Goal: Information Seeking & Learning: Learn about a topic

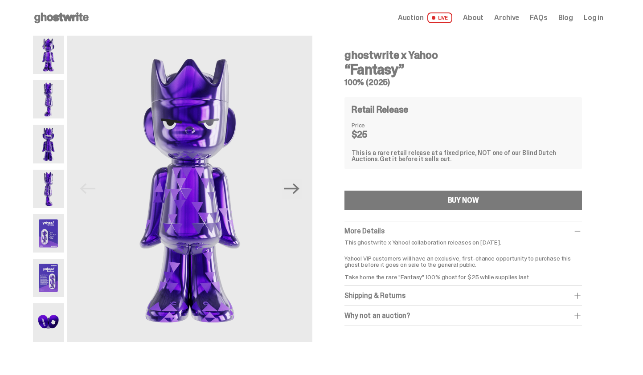
click at [52, 108] on img at bounding box center [48, 99] width 31 height 38
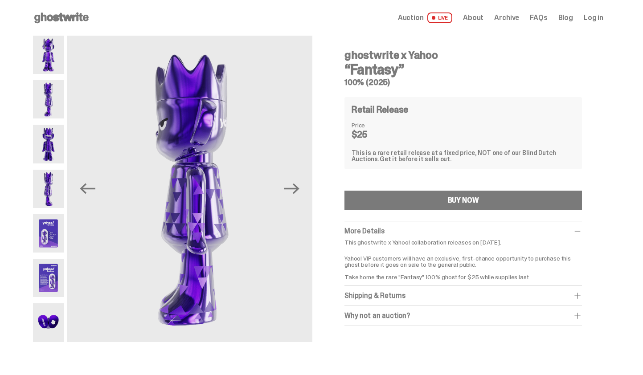
click at [49, 134] on img at bounding box center [48, 144] width 31 height 38
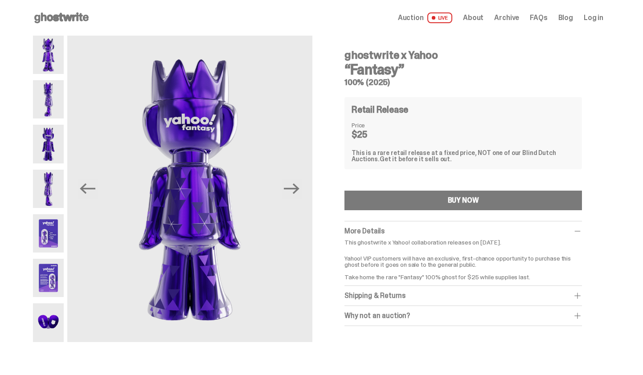
click at [49, 185] on img at bounding box center [48, 189] width 31 height 38
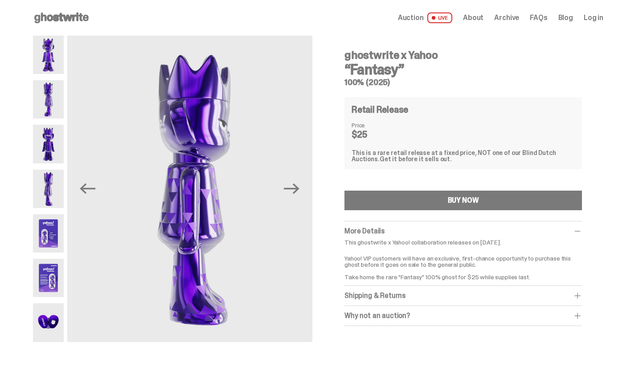
click at [53, 229] on img at bounding box center [48, 233] width 31 height 38
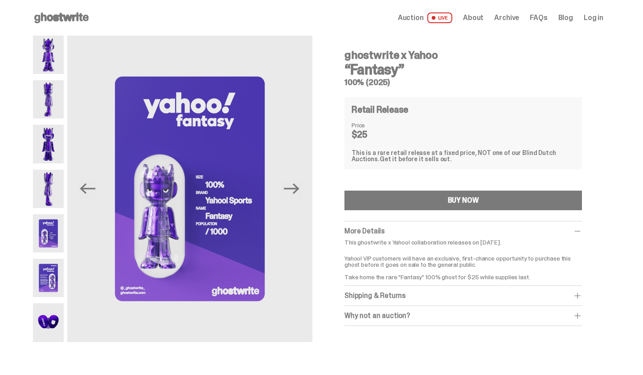
click at [67, 22] on icon at bounding box center [61, 18] width 57 height 14
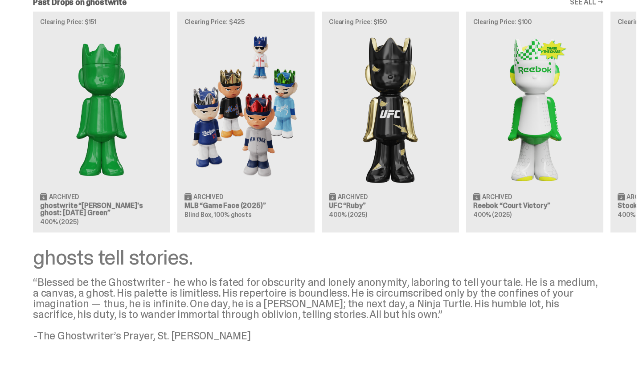
scroll to position [862, 0]
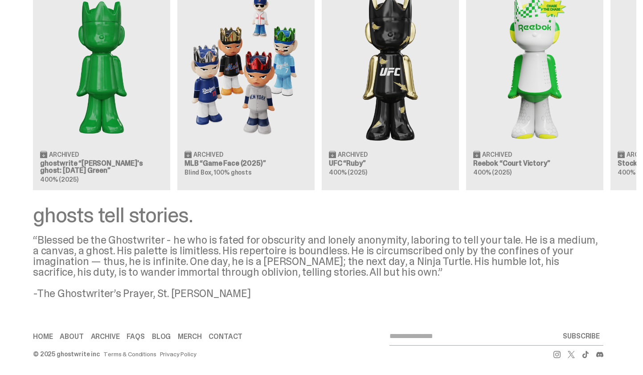
click at [75, 333] on link "About" at bounding box center [72, 336] width 24 height 7
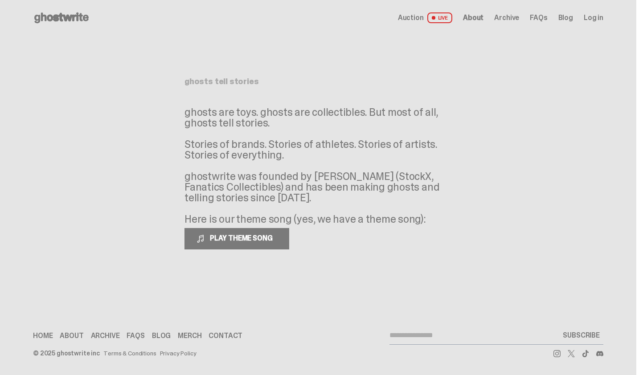
drag, startPoint x: 186, startPoint y: 170, endPoint x: 304, endPoint y: 195, distance: 120.3
click at [304, 195] on main "Something went wrong! Hang in there while we get back on track ghosts tell stor…" at bounding box center [318, 156] width 636 height 241
click at [304, 195] on p "ghosts are toys. ghosts are collectibles. But most of all, ghosts tell stories.…" at bounding box center [317, 166] width 267 height 118
drag, startPoint x: 287, startPoint y: 195, endPoint x: 180, endPoint y: 174, distance: 109.1
click at [180, 174] on main "Something went wrong! Hang in there while we get back on track ghosts tell stor…" at bounding box center [318, 156] width 636 height 241
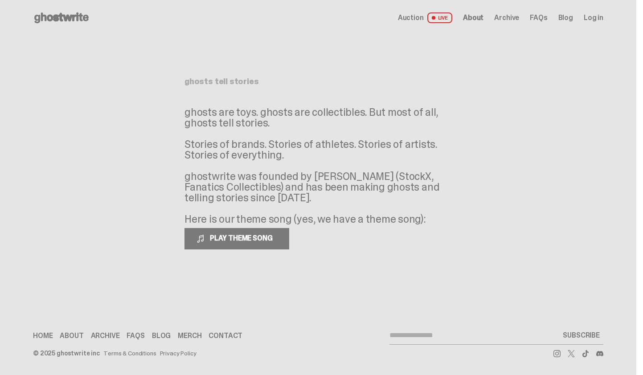
click at [180, 174] on main "Something went wrong! Hang in there while we get back on track ghosts tell stor…" at bounding box center [318, 156] width 636 height 241
drag, startPoint x: 310, startPoint y: 178, endPoint x: 344, endPoint y: 178, distance: 33.4
click at [344, 178] on p "ghosts are toys. ghosts are collectibles. But most of all, ghosts tell stories.…" at bounding box center [317, 166] width 267 height 118
drag, startPoint x: 363, startPoint y: 176, endPoint x: 312, endPoint y: 176, distance: 50.8
click at [312, 176] on p "ghosts are toys. ghosts are collectibles. But most of all, ghosts tell stories.…" at bounding box center [317, 166] width 267 height 118
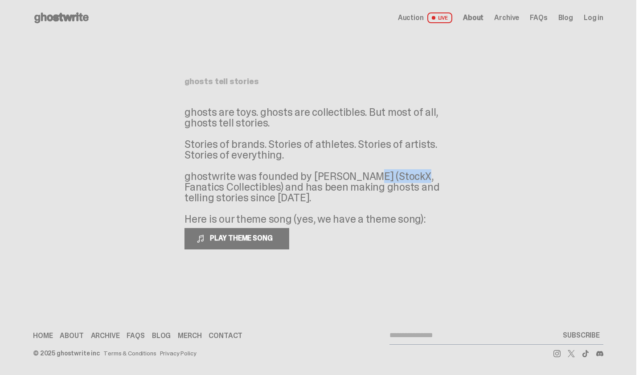
copy p "Josh Luber"
click at [267, 242] on span "PLAY THEME SONG" at bounding box center [242, 237] width 72 height 9
click at [340, 107] on p "ghosts are toys. ghosts are collectibles. But most of all, ghosts tell stories.…" at bounding box center [317, 166] width 267 height 118
click at [418, 21] on span "Auction" at bounding box center [411, 17] width 26 height 7
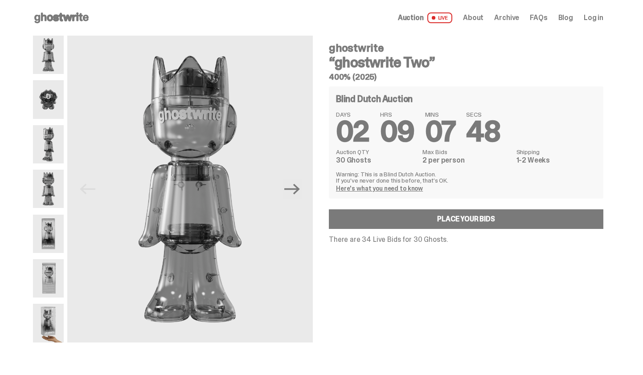
click at [49, 105] on img at bounding box center [48, 99] width 31 height 38
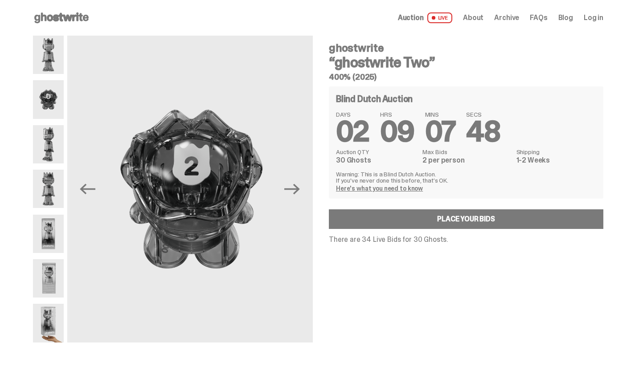
click at [48, 146] on img at bounding box center [48, 144] width 31 height 38
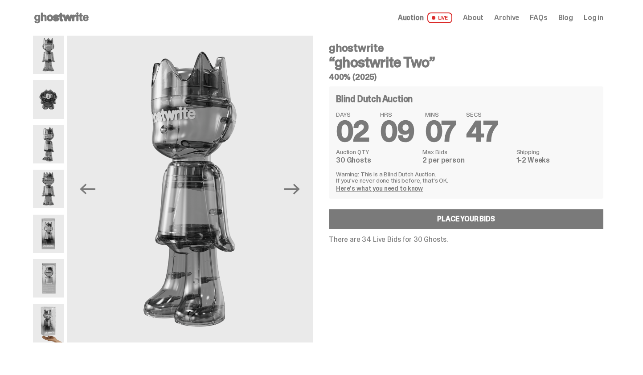
click at [49, 192] on img at bounding box center [48, 189] width 31 height 38
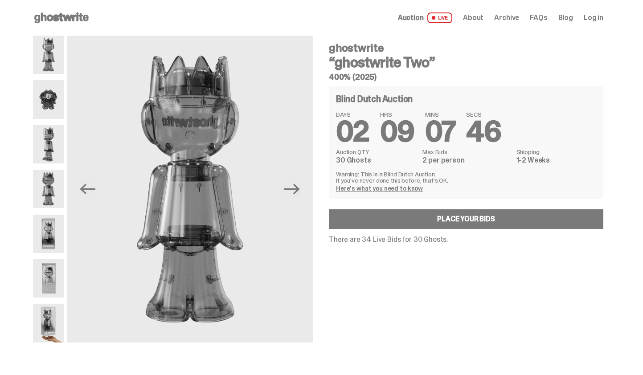
click at [47, 225] on img at bounding box center [48, 234] width 31 height 38
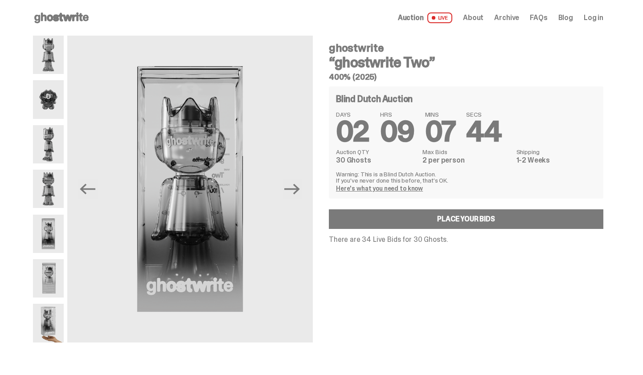
click at [50, 266] on img at bounding box center [48, 278] width 31 height 38
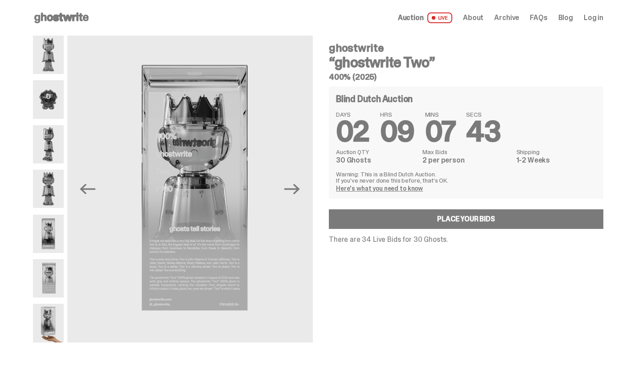
click at [51, 316] on img at bounding box center [48, 323] width 31 height 38
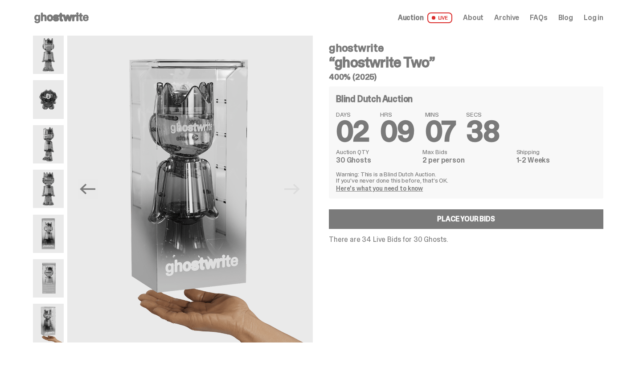
drag, startPoint x: 339, startPoint y: 181, endPoint x: 443, endPoint y: 191, distance: 103.8
click at [443, 191] on div "Warning: This is a Blind Dutch Auction. If you’ve never done this before, that’…" at bounding box center [466, 181] width 260 height 20
click at [443, 191] on p "Here's what you need to know" at bounding box center [466, 188] width 260 height 6
click at [404, 188] on link "Here's what you need to know" at bounding box center [379, 188] width 87 height 8
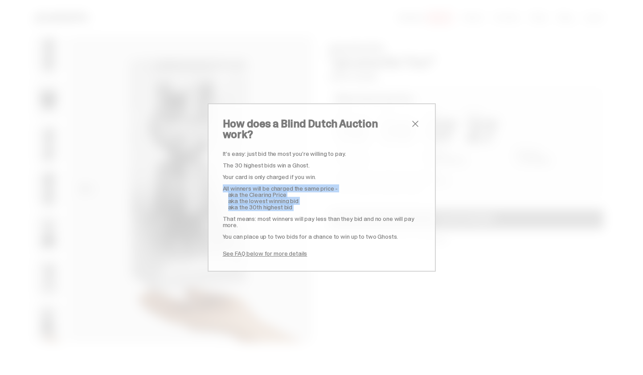
drag, startPoint x: 224, startPoint y: 183, endPoint x: 334, endPoint y: 205, distance: 112.3
click at [334, 205] on div "It’s easy: just bid the most you’re willing to pay. The 30 highest bids win a G…" at bounding box center [322, 204] width 198 height 106
click at [415, 129] on span "close" at bounding box center [415, 123] width 11 height 11
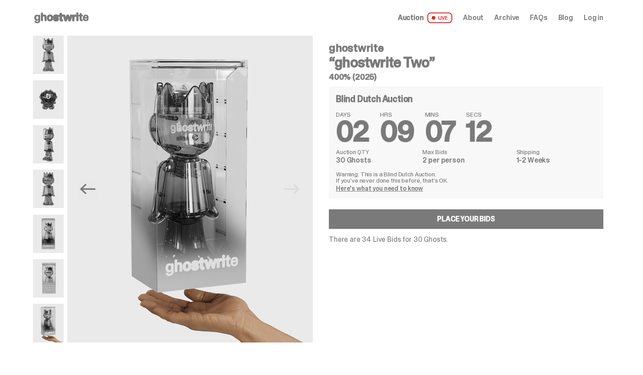
click at [483, 18] on span "About" at bounding box center [473, 17] width 20 height 7
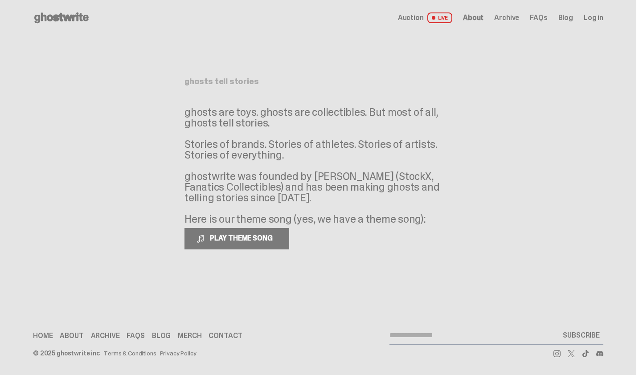
click at [510, 18] on span "Archive" at bounding box center [506, 17] width 25 height 7
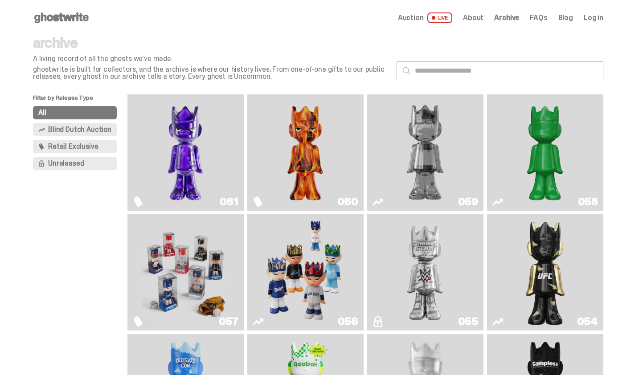
click at [104, 130] on span "Blind Dutch Auction" at bounding box center [79, 129] width 63 height 7
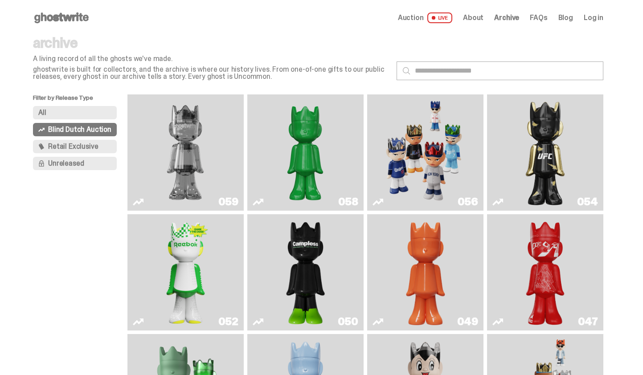
click at [96, 146] on span "Retail Exclusive" at bounding box center [73, 146] width 50 height 7
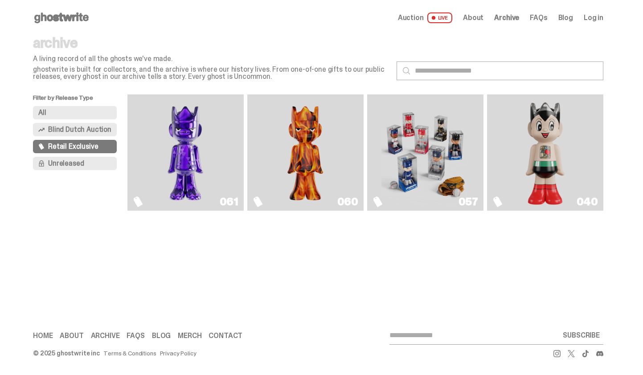
click at [460, 141] on img "Game Face (2025)" at bounding box center [424, 152] width 87 height 109
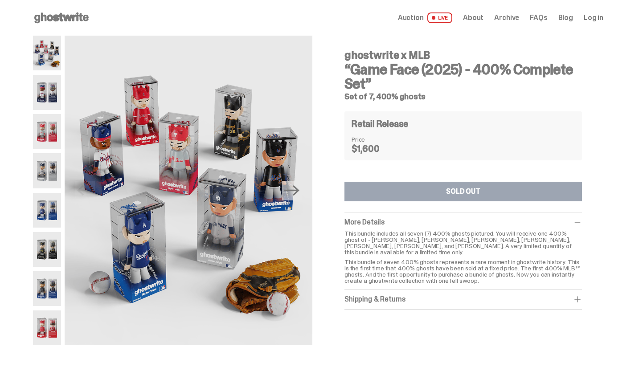
click at [399, 296] on div "Shipping & Returns" at bounding box center [462, 299] width 237 height 9
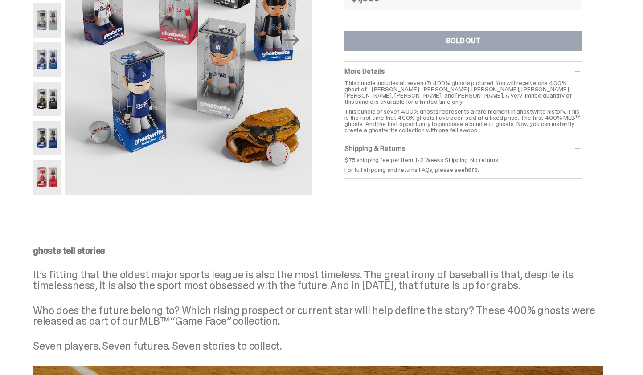
scroll to position [278, 0]
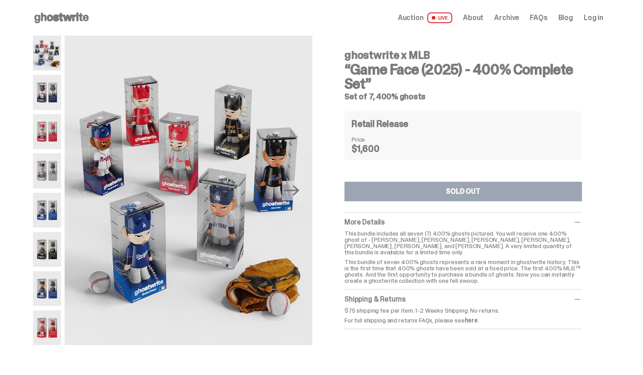
click at [482, 14] on span "About" at bounding box center [473, 17] width 20 height 7
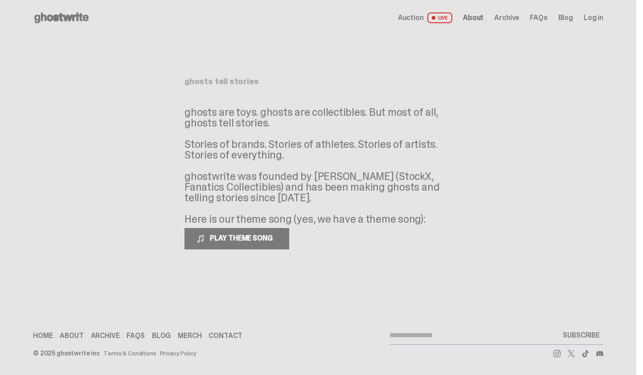
click at [512, 14] on span "Archive" at bounding box center [506, 17] width 25 height 7
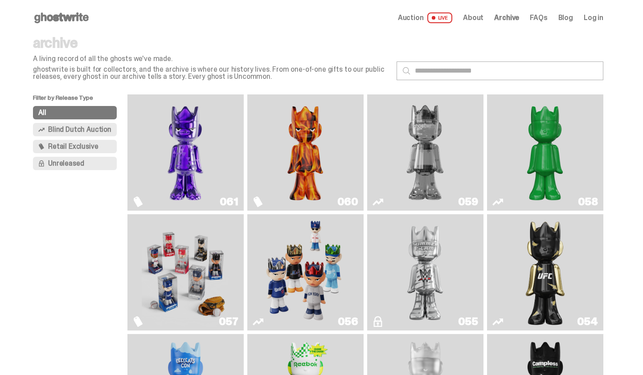
click at [541, 20] on span "FAQs" at bounding box center [537, 17] width 17 height 7
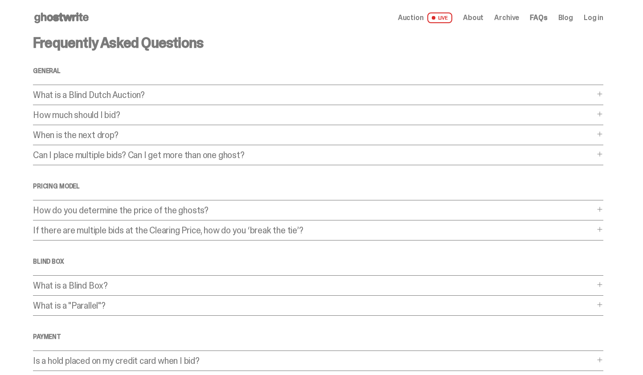
click at [419, 18] on span "Auction" at bounding box center [411, 17] width 26 height 7
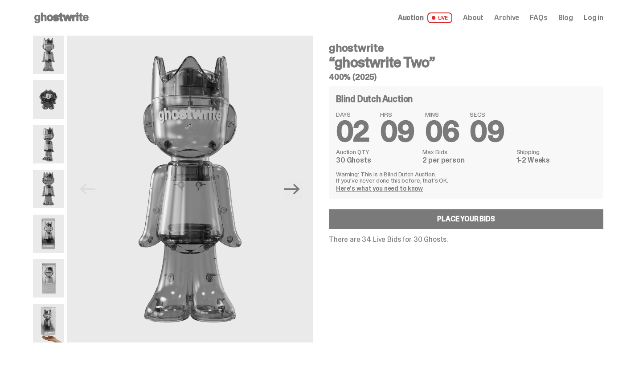
click at [49, 21] on icon at bounding box center [61, 18] width 57 height 14
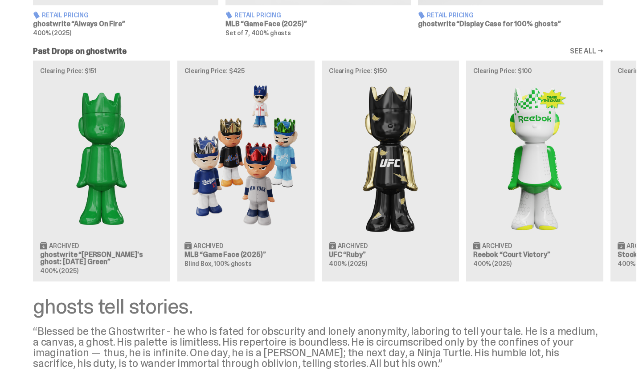
scroll to position [852, 0]
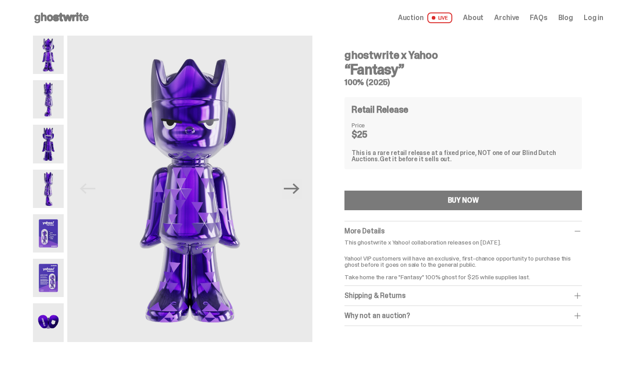
click at [50, 224] on img at bounding box center [48, 233] width 31 height 38
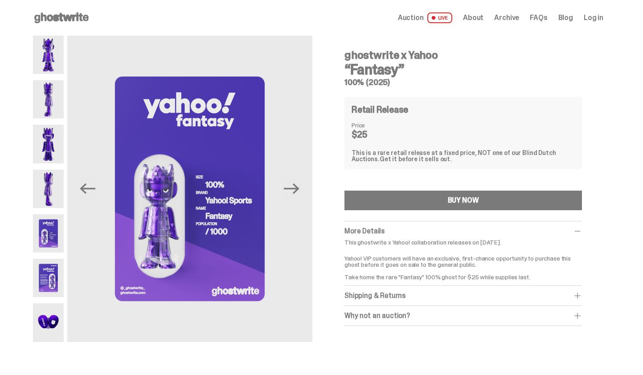
click at [49, 274] on img at bounding box center [48, 278] width 31 height 38
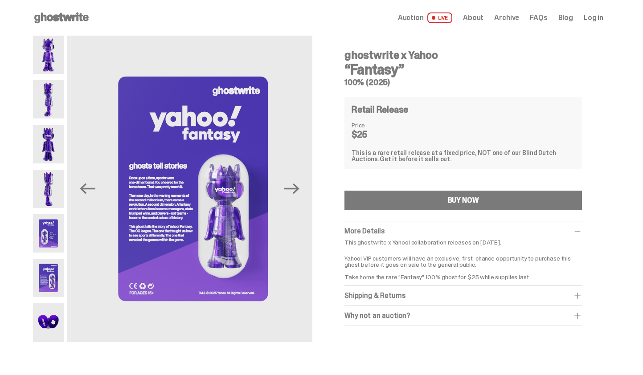
click at [49, 324] on img at bounding box center [48, 322] width 31 height 38
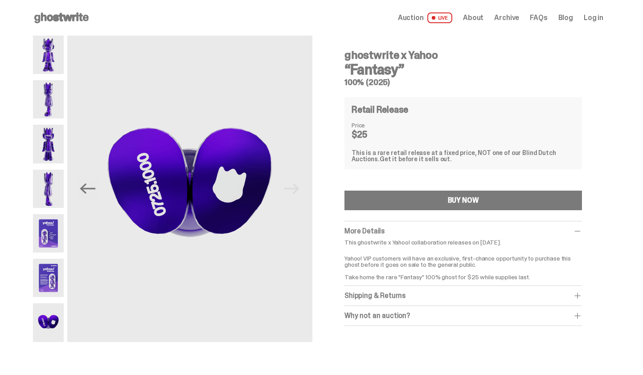
click at [58, 66] on img at bounding box center [48, 55] width 31 height 38
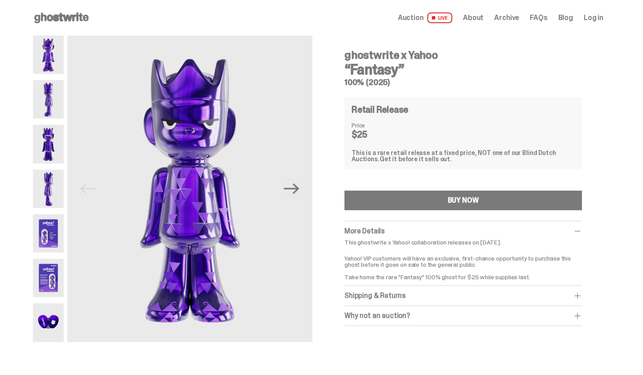
click at [416, 14] on span "Auction" at bounding box center [411, 17] width 26 height 7
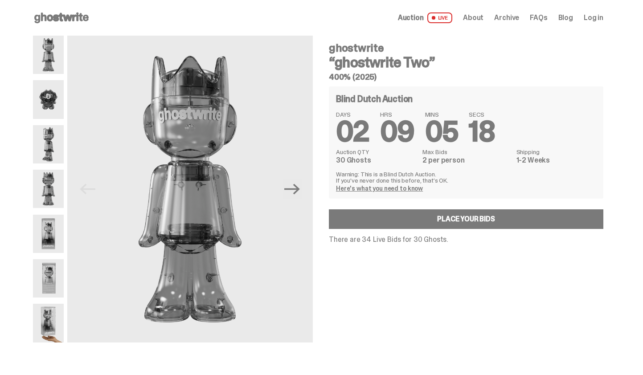
click at [423, 17] on span "Auction" at bounding box center [411, 17] width 26 height 7
click at [53, 20] on use at bounding box center [61, 17] width 54 height 11
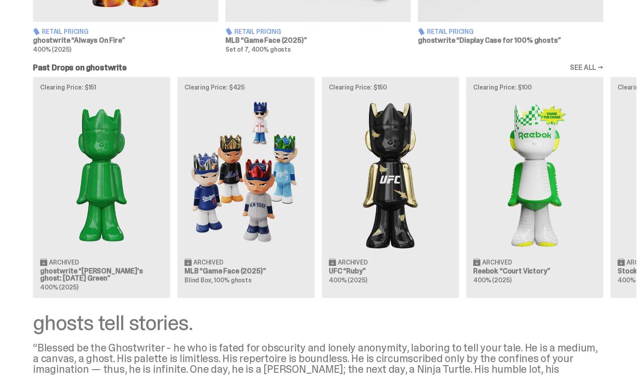
scroll to position [745, 0]
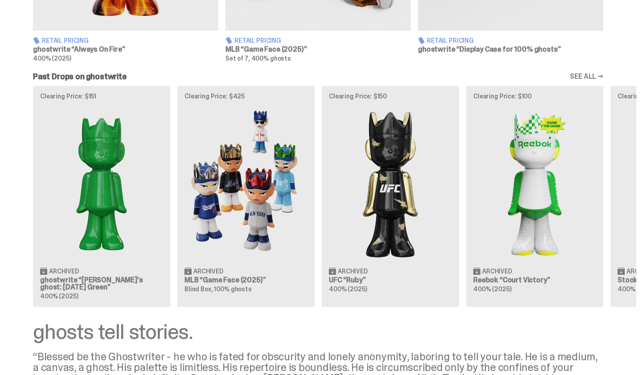
click at [594, 74] on link "SEE ALL →" at bounding box center [585, 76] width 33 height 7
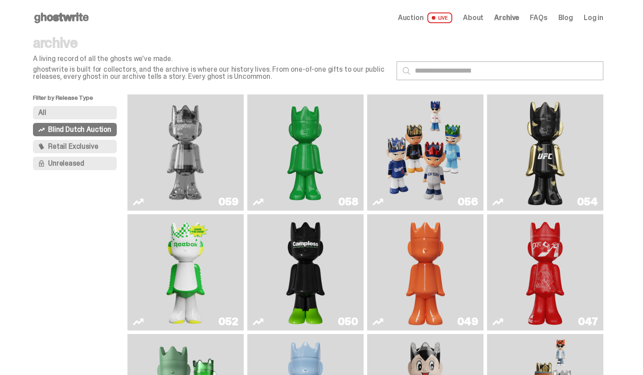
click at [79, 150] on span "Retail Exclusive" at bounding box center [73, 146] width 50 height 7
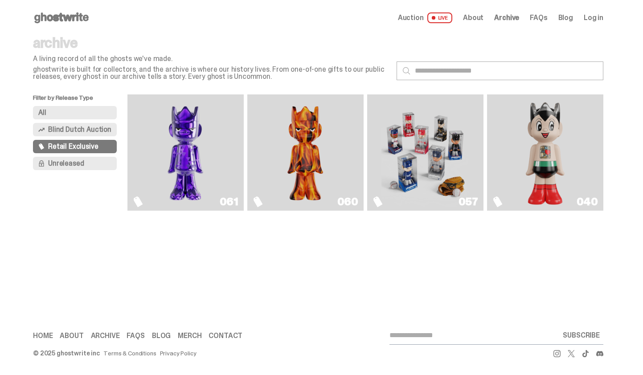
click at [75, 162] on span "Unreleased" at bounding box center [66, 163] width 36 height 7
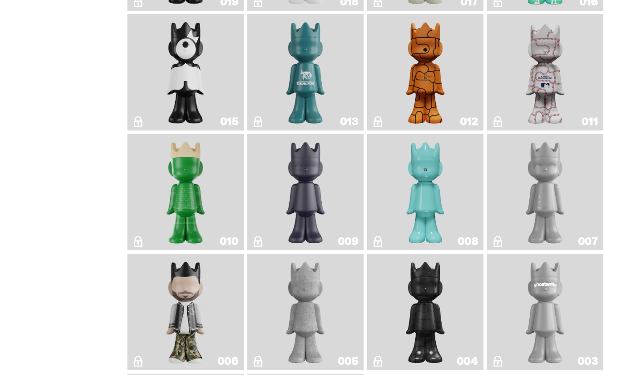
scroll to position [988, 0]
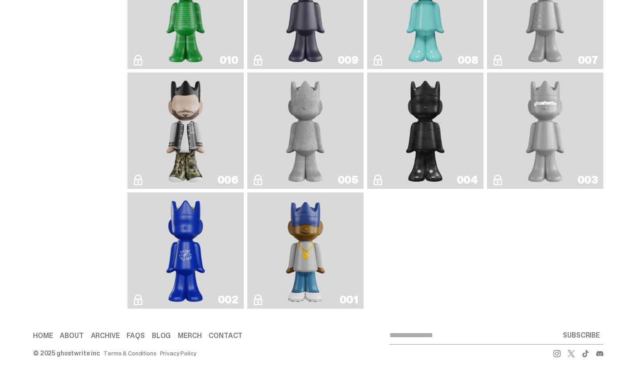
click at [321, 271] on img "Eastside Golf" at bounding box center [305, 250] width 46 height 109
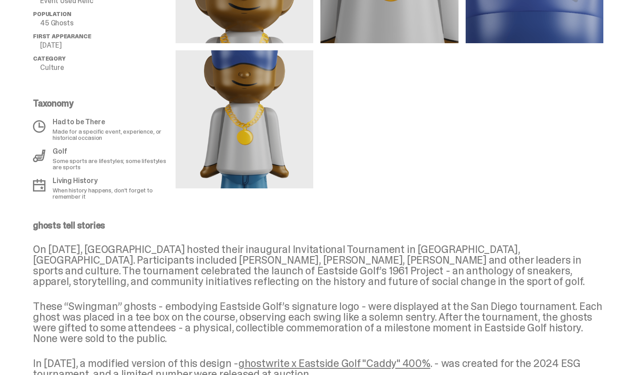
scroll to position [531, 0]
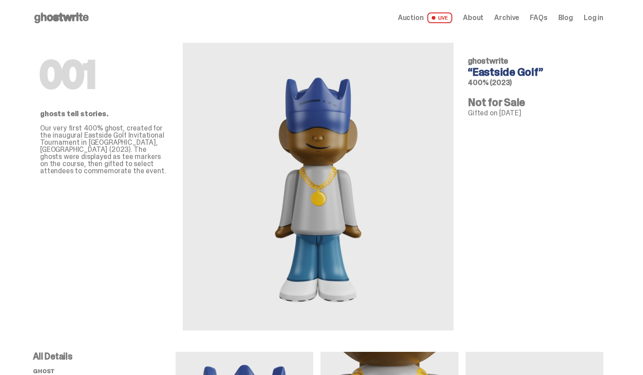
scroll to position [531, 0]
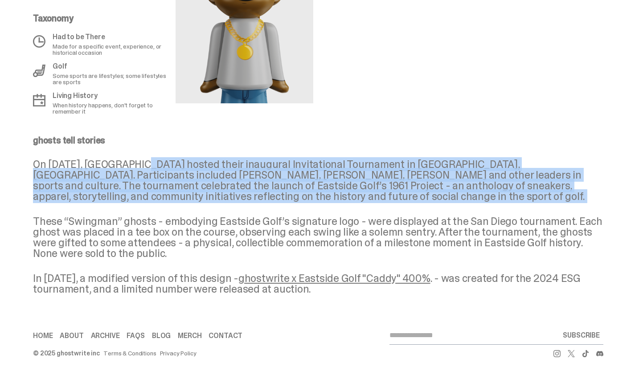
drag, startPoint x: 148, startPoint y: 162, endPoint x: 320, endPoint y: 203, distance: 176.5
click at [320, 203] on div "ghosts tell stories On [DATE], [GEOGRAPHIC_DATA] hosted their inaugural Invitat…" at bounding box center [318, 215] width 570 height 159
drag, startPoint x: 320, startPoint y: 203, endPoint x: 28, endPoint y: 167, distance: 294.4
click at [28, 167] on div "ghosts tell stories On [DATE], [GEOGRAPHIC_DATA] hosted their inaugural Invitat…" at bounding box center [318, 222] width 636 height 173
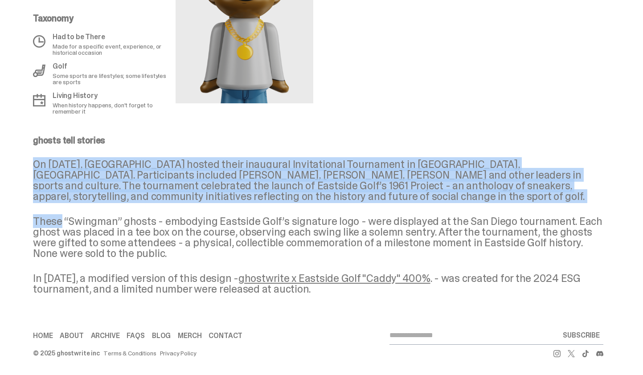
click at [28, 167] on div "ghosts tell stories On [DATE], [GEOGRAPHIC_DATA] hosted their inaugural Invitat…" at bounding box center [318, 222] width 636 height 173
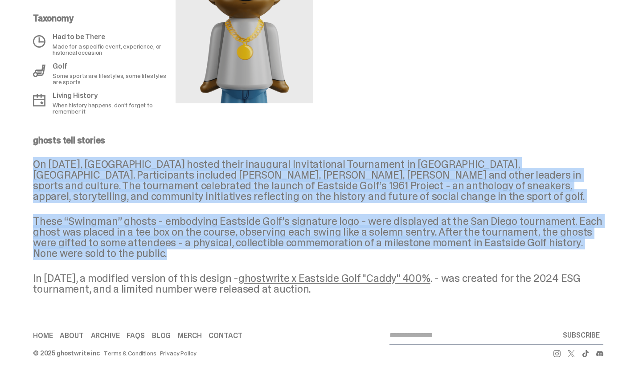
drag, startPoint x: 39, startPoint y: 164, endPoint x: 265, endPoint y: 256, distance: 244.1
click at [265, 256] on div "ghosts tell stories On [DATE], [GEOGRAPHIC_DATA] hosted their inaugural Invitat…" at bounding box center [318, 215] width 570 height 159
click at [265, 256] on p "These “Swingman” ghosts - embodying Eastside Golf’s signature logo - were displ…" at bounding box center [318, 237] width 570 height 43
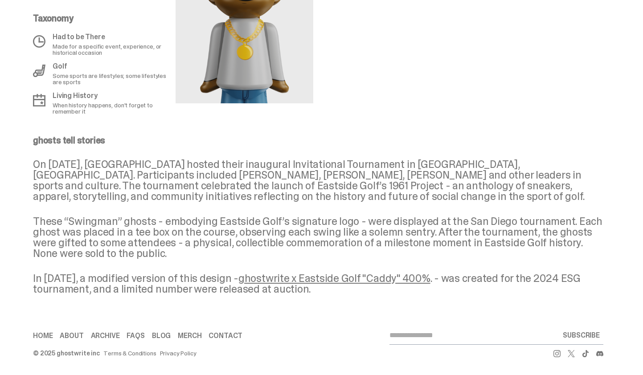
scroll to position [0, 0]
